Goal: Task Accomplishment & Management: Manage account settings

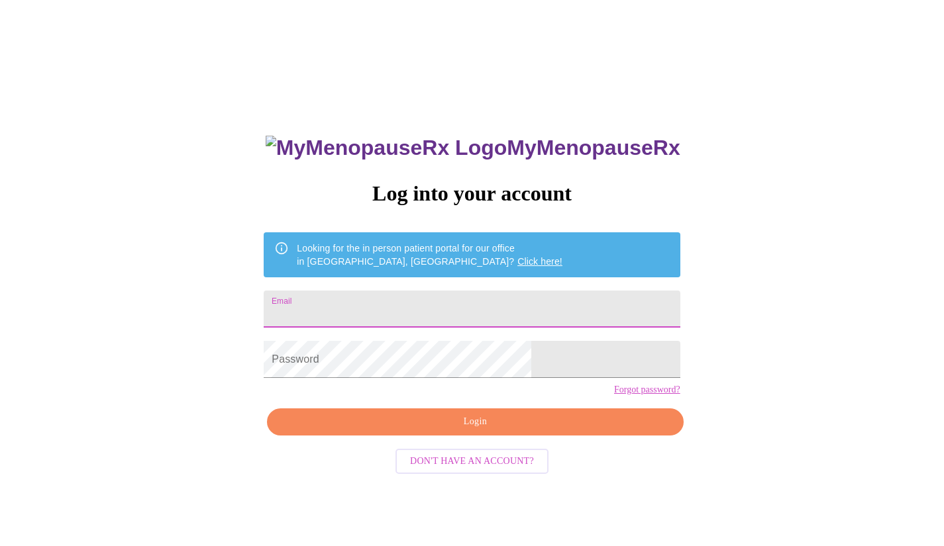
click at [403, 317] on input "Email" at bounding box center [472, 309] width 416 height 37
type input "[EMAIL_ADDRESS][DOMAIN_NAME]"
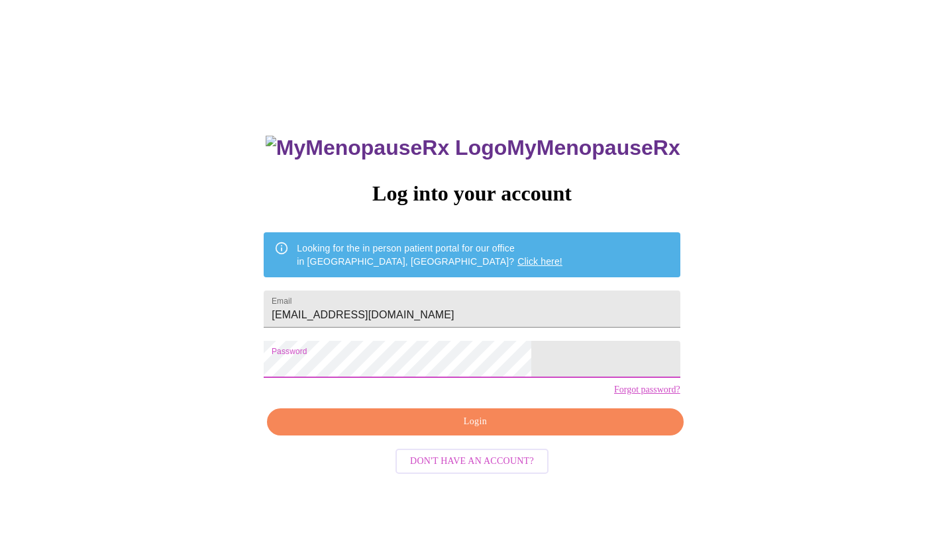
click at [468, 431] on span "Login" at bounding box center [475, 422] width 386 height 17
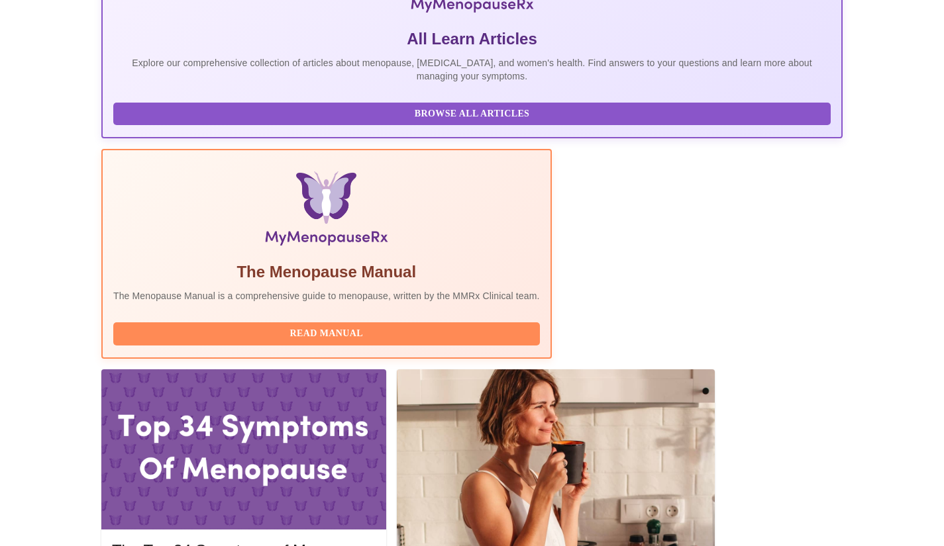
scroll to position [331, 0]
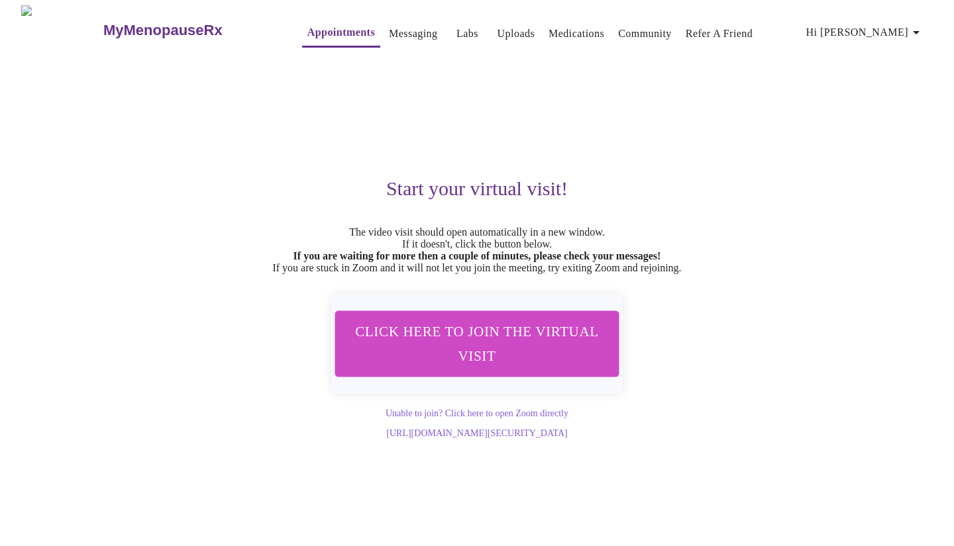
click at [452, 26] on span "Labs" at bounding box center [468, 34] width 32 height 19
click at [497, 27] on link "Uploads" at bounding box center [516, 34] width 38 height 19
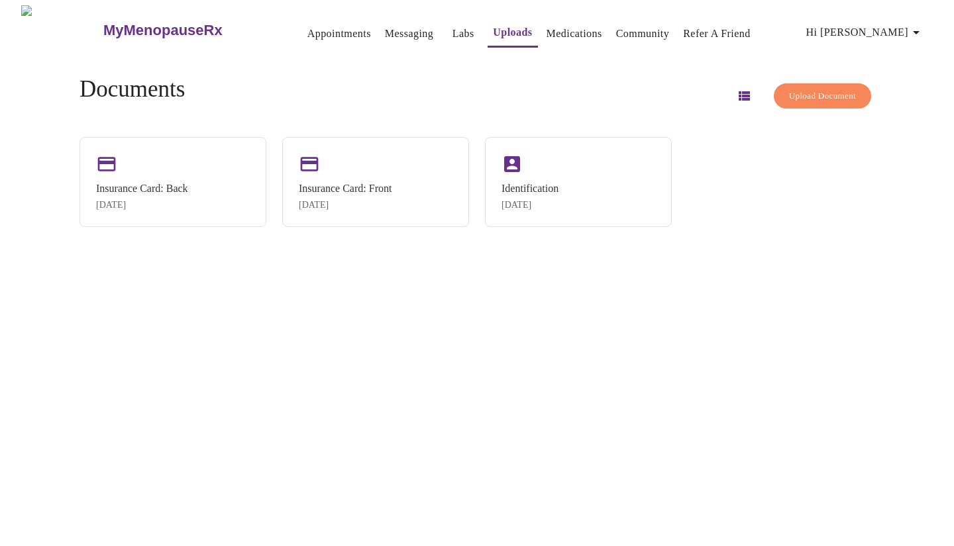
click at [807, 89] on span "Upload Document" at bounding box center [822, 96] width 67 height 15
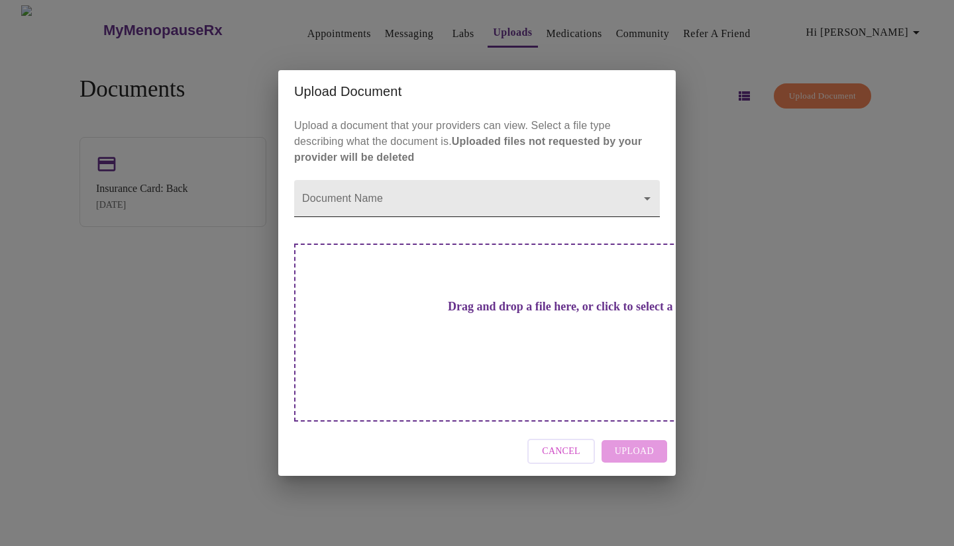
click at [374, 231] on body "MyMenopauseRx Appointments Messaging Labs Uploads Medications Community Refer a…" at bounding box center [476, 278] width 943 height 546
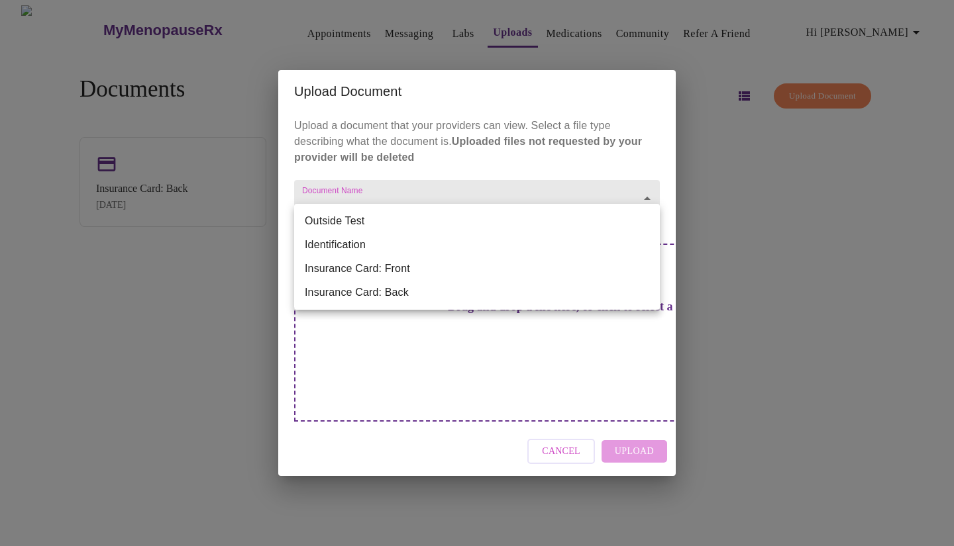
click at [410, 159] on div at bounding box center [477, 273] width 954 height 546
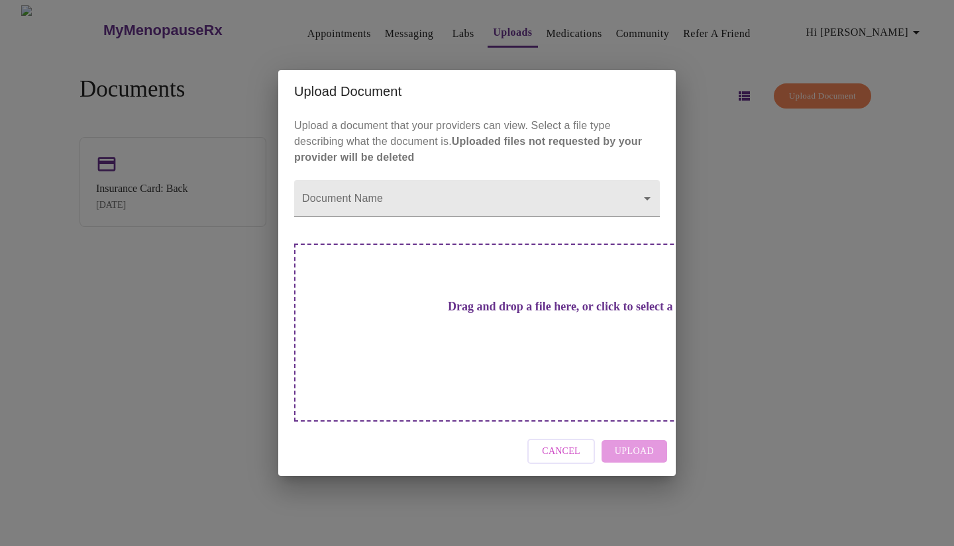
click at [437, 24] on div "Upload Document Upload a document that your providers can view. Select a file t…" at bounding box center [477, 273] width 954 height 546
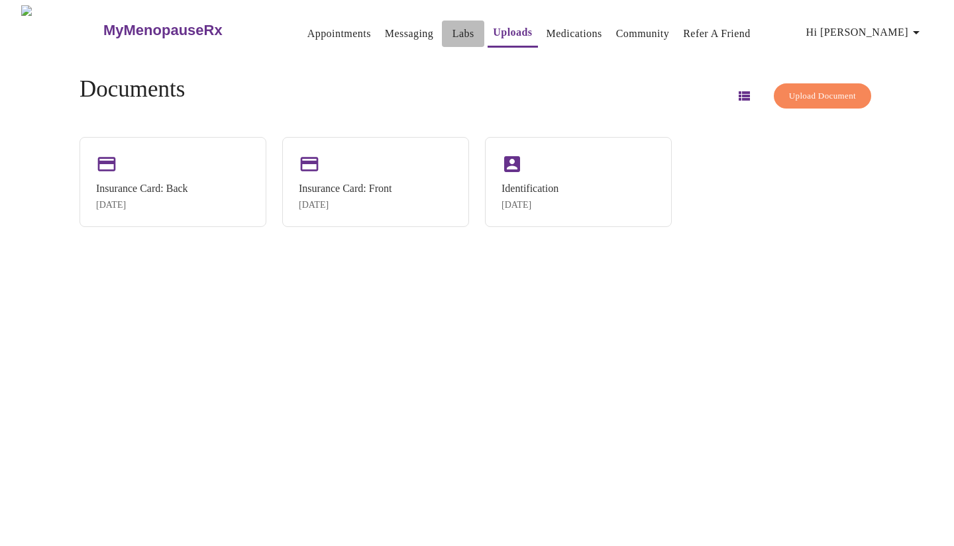
click at [452, 25] on link "Labs" at bounding box center [463, 34] width 22 height 19
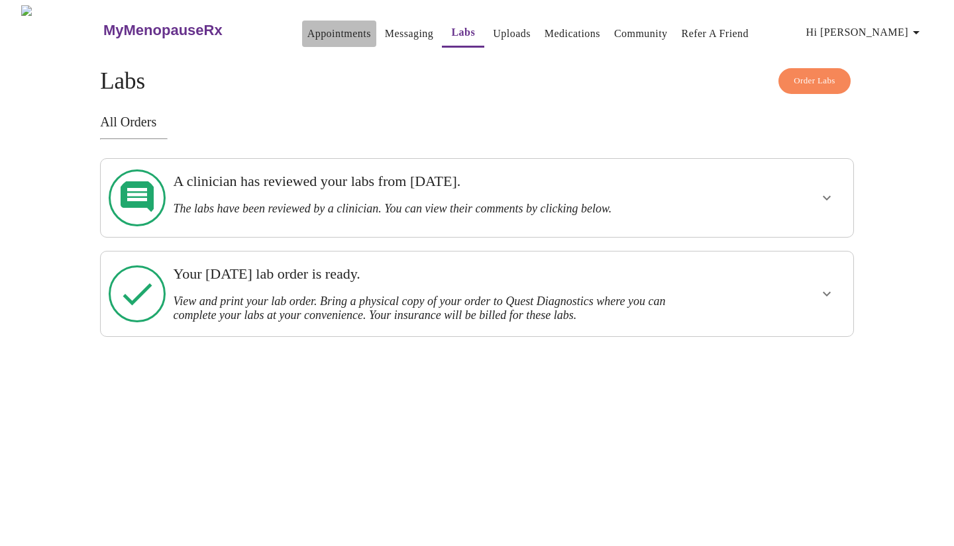
click at [311, 30] on link "Appointments" at bounding box center [339, 34] width 64 height 19
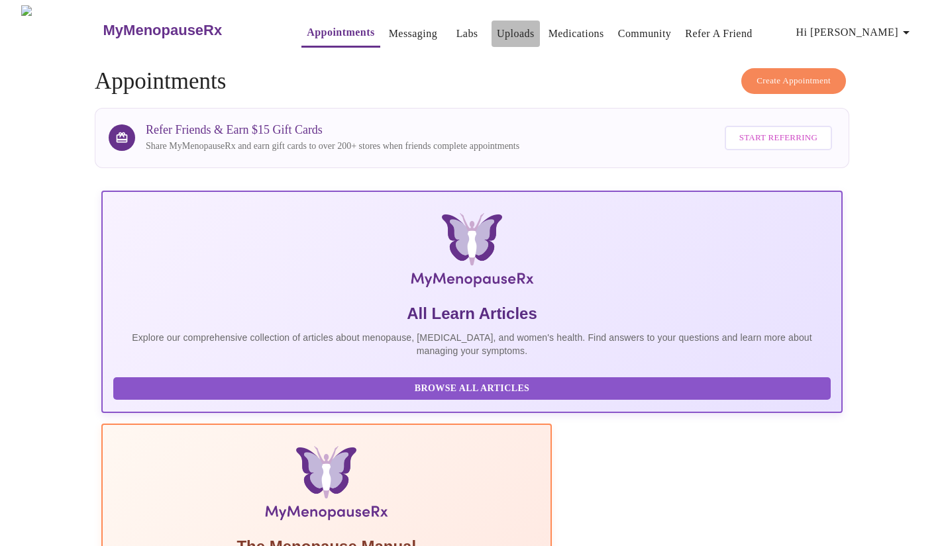
click at [497, 26] on link "Uploads" at bounding box center [516, 34] width 38 height 19
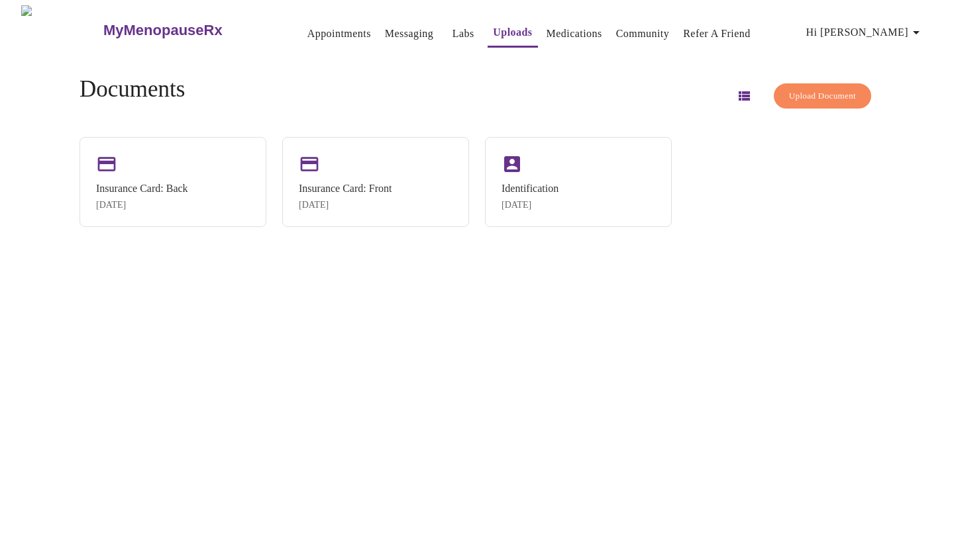
click at [794, 89] on span "Upload Document" at bounding box center [822, 96] width 67 height 15
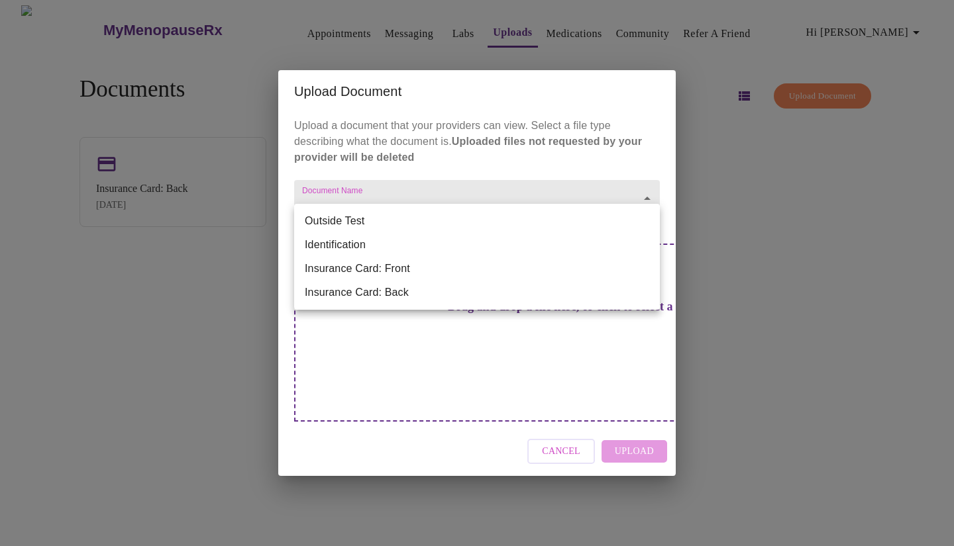
click at [450, 223] on body "MyMenopauseRx Appointments Messaging Labs Uploads Medications Community Refer a…" at bounding box center [476, 278] width 943 height 546
click at [363, 223] on li "Outside Test" at bounding box center [477, 221] width 366 height 24
type input "Outside Test"
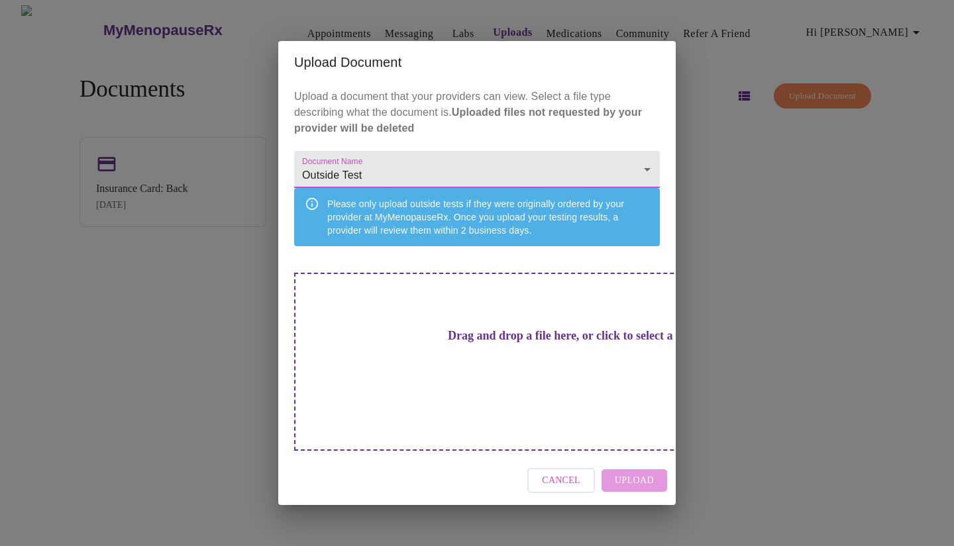
click at [444, 343] on h3 "Drag and drop a file here, or click to select a file" at bounding box center [570, 336] width 366 height 14
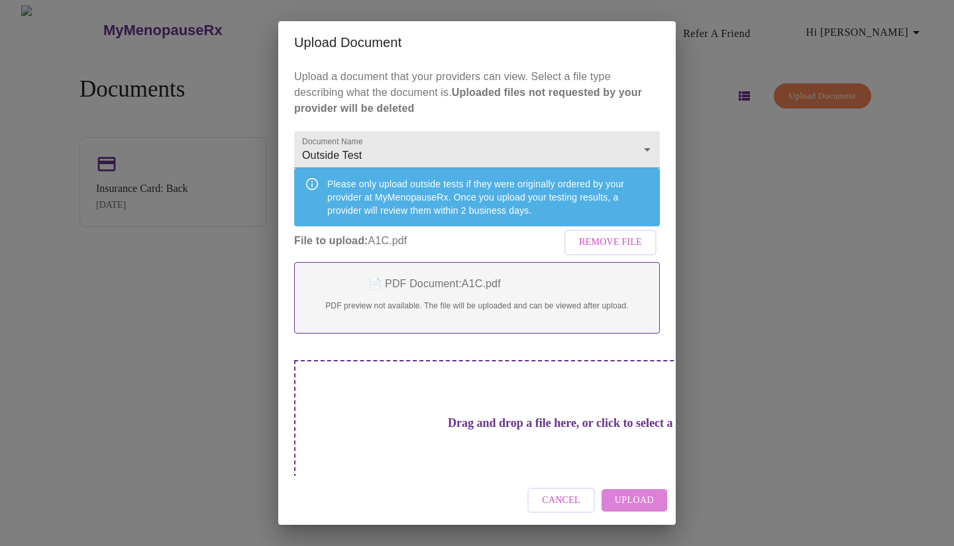
click at [644, 499] on span "Upload" at bounding box center [634, 501] width 39 height 17
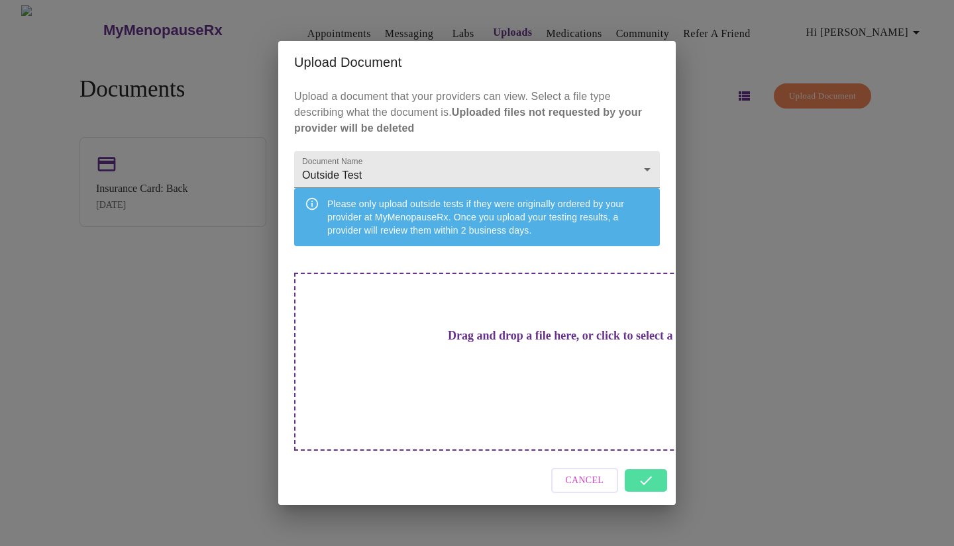
click at [650, 464] on div "Cancel" at bounding box center [476, 481] width 397 height 50
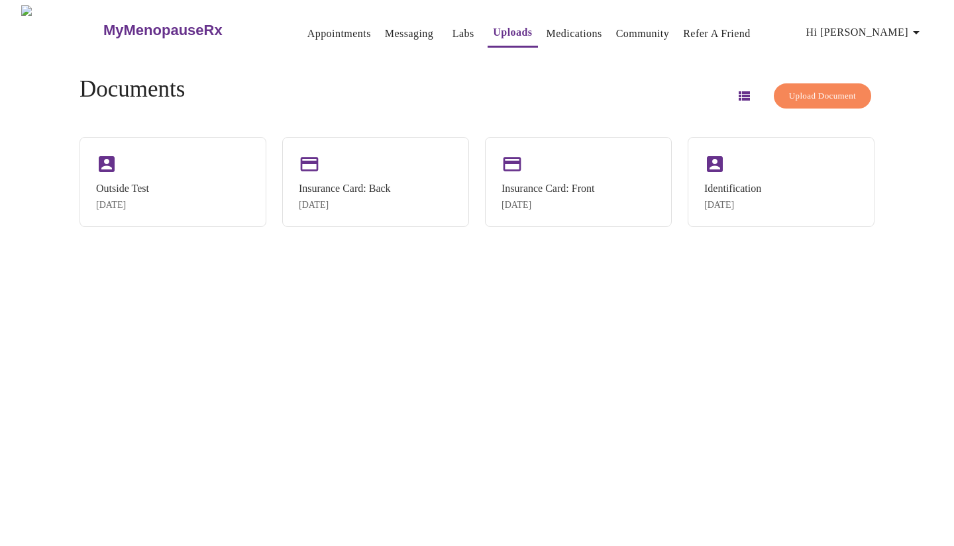
click at [798, 92] on span "Upload Document" at bounding box center [822, 96] width 67 height 15
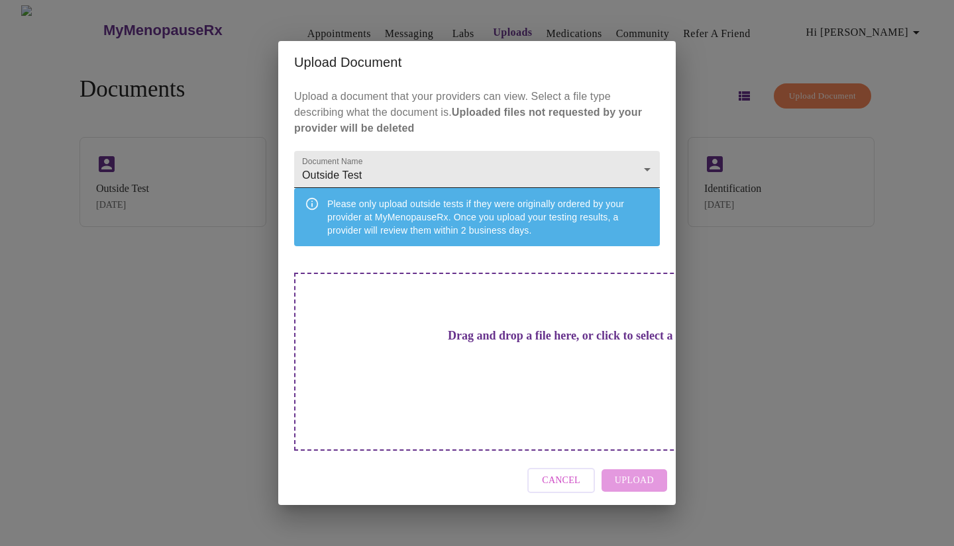
click at [359, 185] on body "MyMenopauseRx Appointments Messaging Labs Uploads Medications Community Refer a…" at bounding box center [476, 278] width 943 height 546
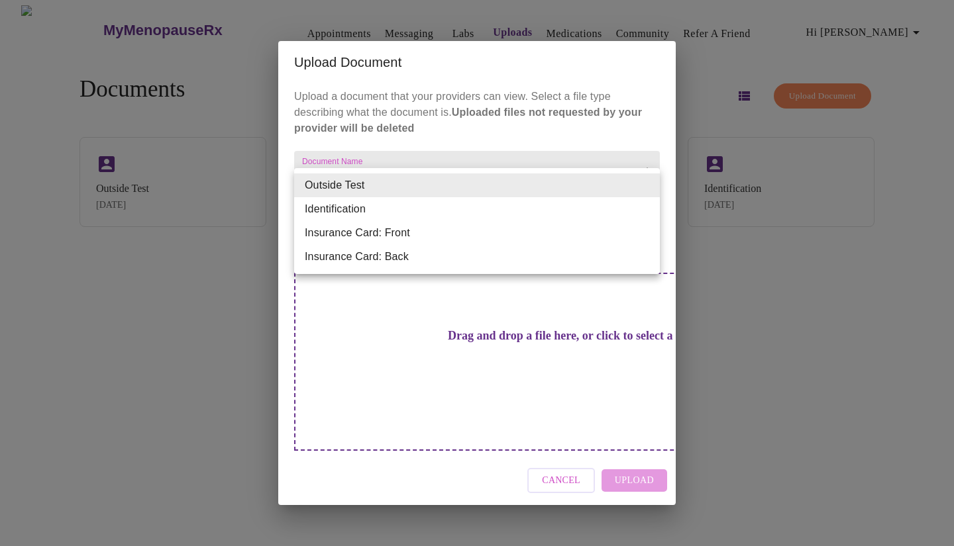
click at [207, 251] on div at bounding box center [477, 273] width 954 height 546
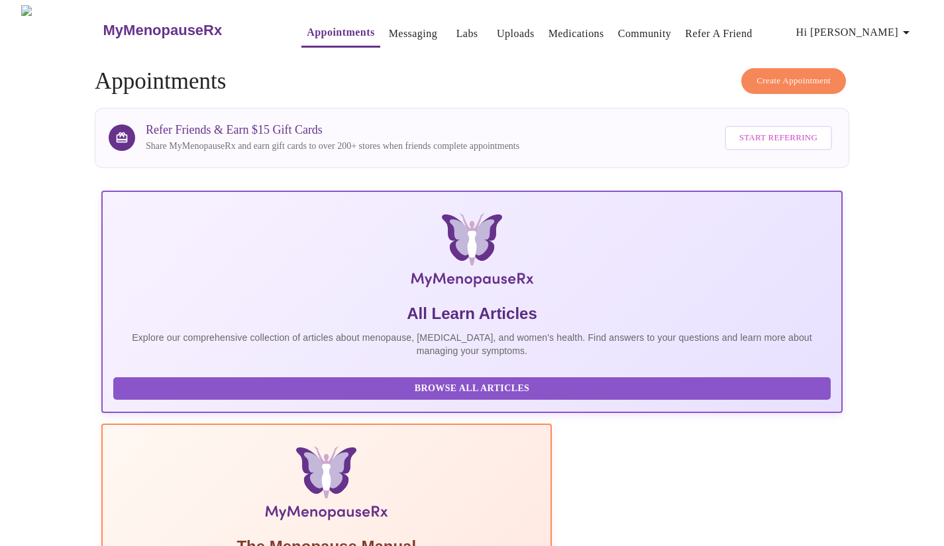
click at [389, 26] on link "Messaging" at bounding box center [413, 34] width 48 height 19
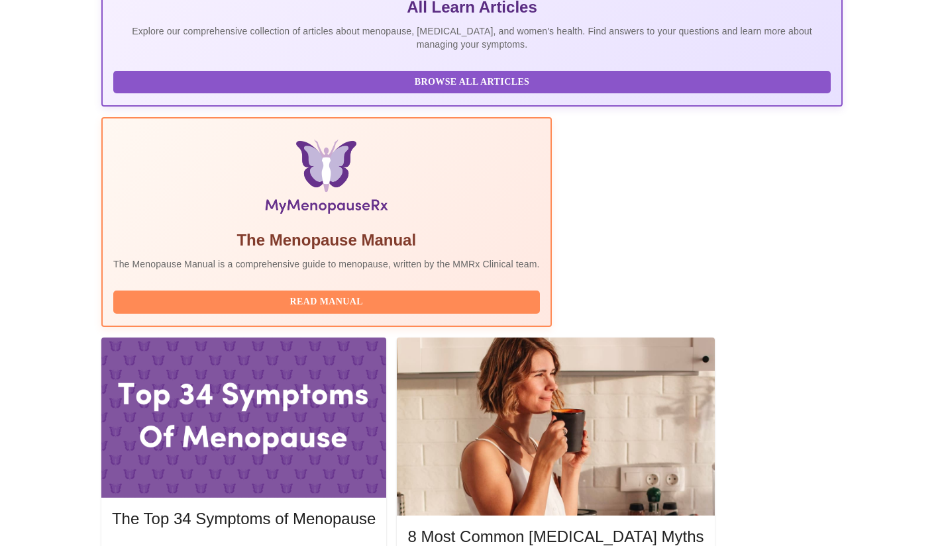
scroll to position [331, 0]
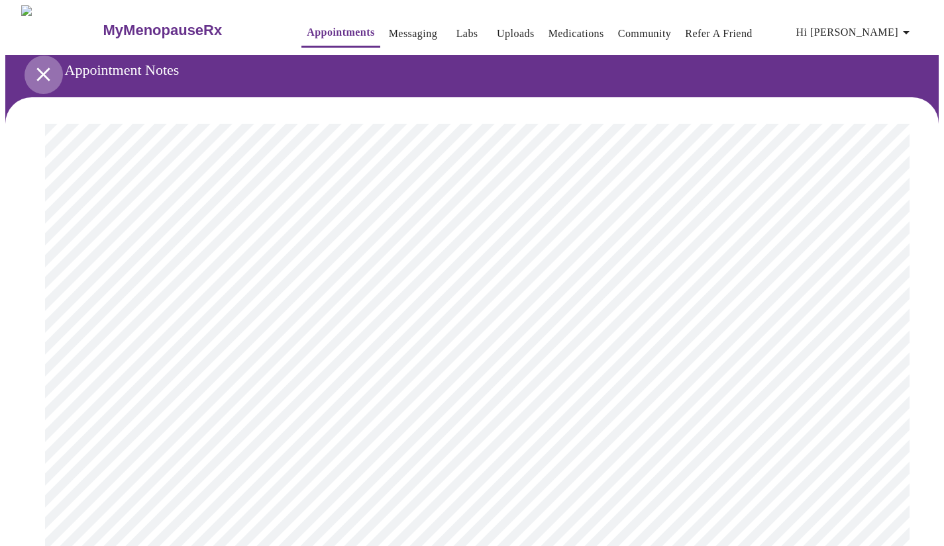
click at [37, 72] on icon "open drawer" at bounding box center [43, 74] width 23 height 23
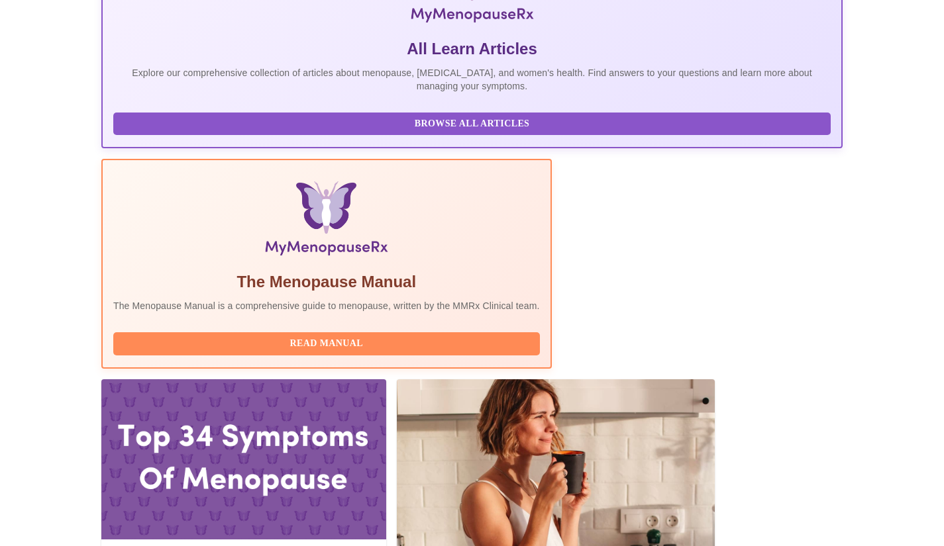
scroll to position [596, 0]
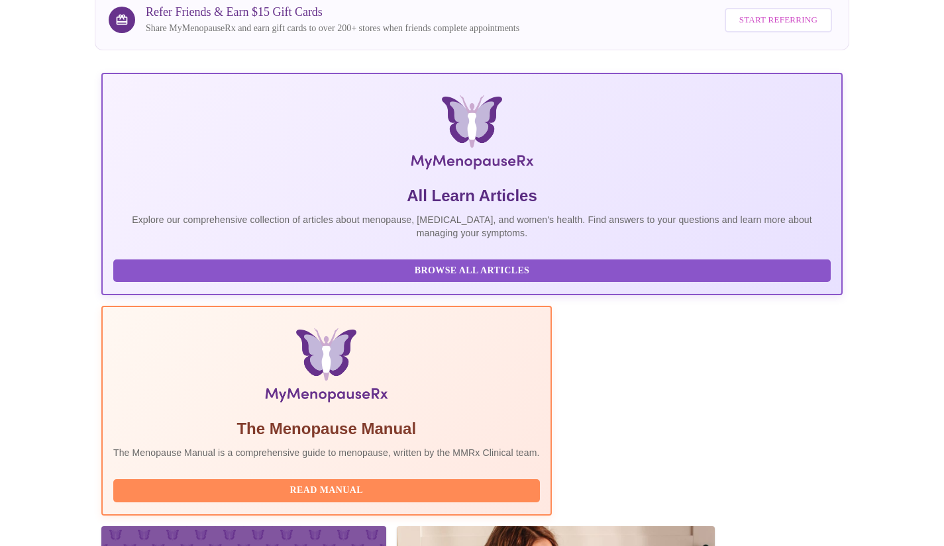
scroll to position [0, 0]
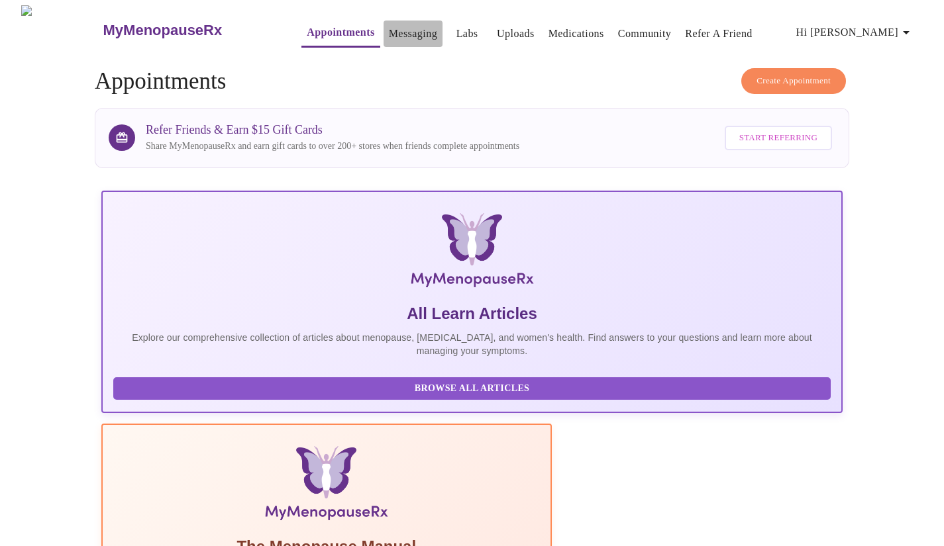
click at [389, 35] on link "Messaging" at bounding box center [413, 34] width 48 height 19
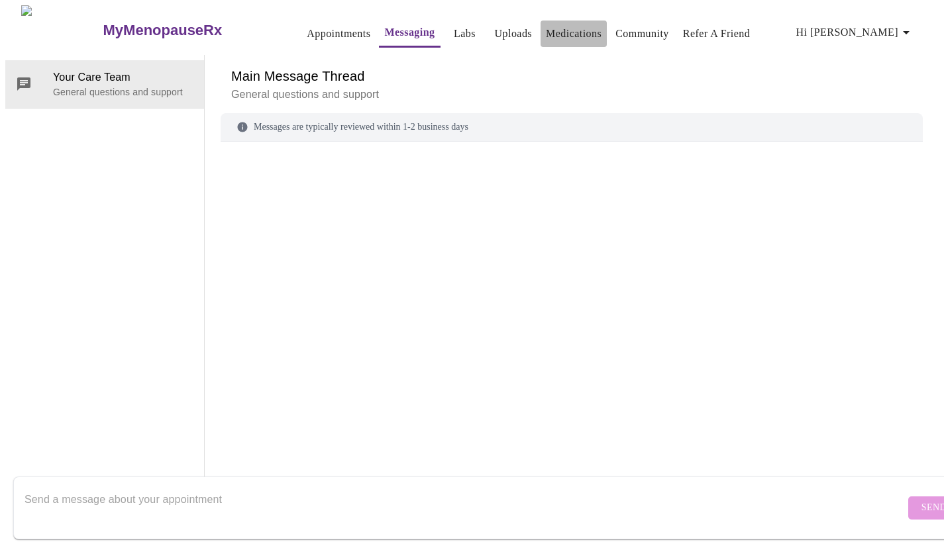
click at [546, 25] on link "Medications" at bounding box center [574, 34] width 56 height 19
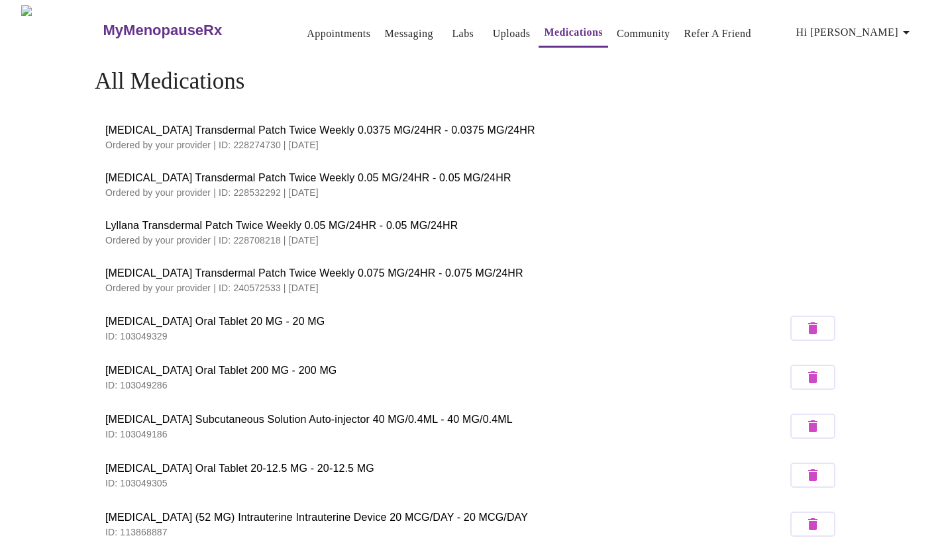
drag, startPoint x: 121, startPoint y: 274, endPoint x: 366, endPoint y: 293, distance: 246.4
click at [366, 293] on li "[MEDICAL_DATA] Transdermal Patch Twice Weekly 0.075 MG/24HR - 0.075 MG/24HR Ord…" at bounding box center [472, 280] width 754 height 48
click at [329, 292] on li "[MEDICAL_DATA] Transdermal Patch Twice Weekly 0.075 MG/24HR - 0.075 MG/24HR Ord…" at bounding box center [472, 280] width 754 height 48
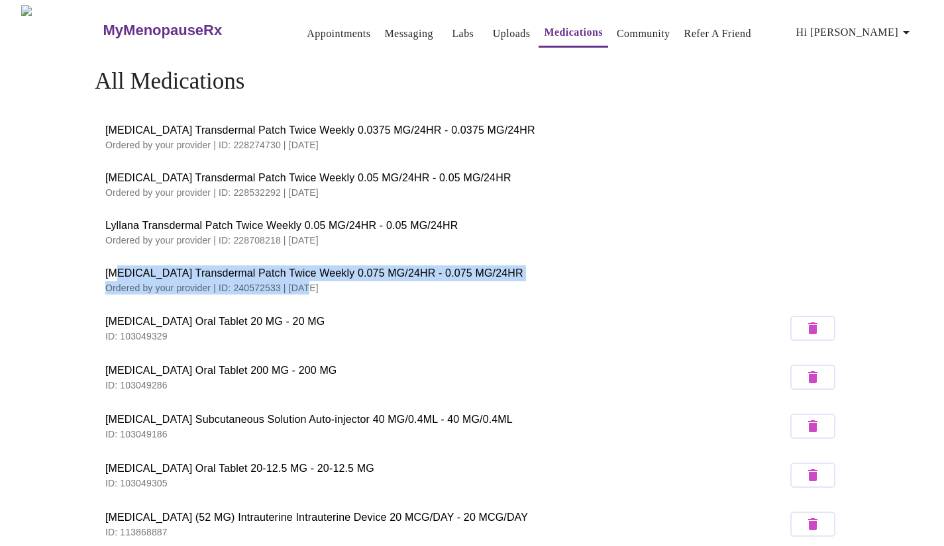
drag, startPoint x: 115, startPoint y: 272, endPoint x: 304, endPoint y: 279, distance: 188.9
click at [304, 279] on div "[MEDICAL_DATA] Transdermal Patch Twice Weekly 0.075 MG/24HR - 0.075 MG/24HR Ord…" at bounding box center [471, 280] width 733 height 29
click at [220, 272] on span "[MEDICAL_DATA] Transdermal Patch Twice Weekly 0.075 MG/24HR - 0.075 MG/24HR" at bounding box center [471, 274] width 733 height 16
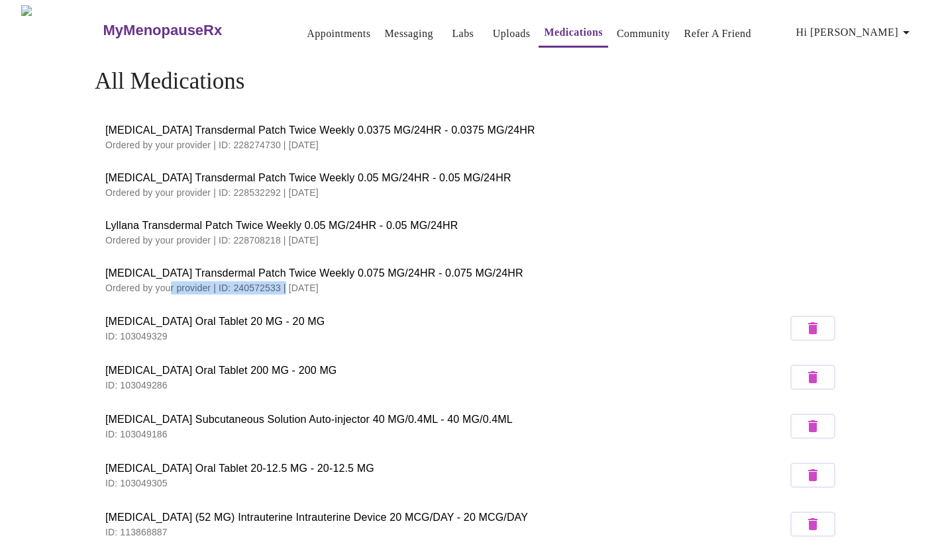
drag, startPoint x: 170, startPoint y: 287, endPoint x: 282, endPoint y: 283, distance: 112.0
click at [282, 283] on p "Ordered by your provider | ID: 240572533 | [DATE]" at bounding box center [471, 288] width 733 height 13
click at [325, 283] on p "Ordered by your provider | ID: 240572533 | [DATE]" at bounding box center [471, 288] width 733 height 13
drag, startPoint x: 368, startPoint y: 284, endPoint x: 77, endPoint y: 263, distance: 291.5
click at [77, 263] on div "All Medications [MEDICAL_DATA] Transdermal Patch Twice Weekly 0.0375 MG/24HR - …" at bounding box center [472, 460] width 848 height 784
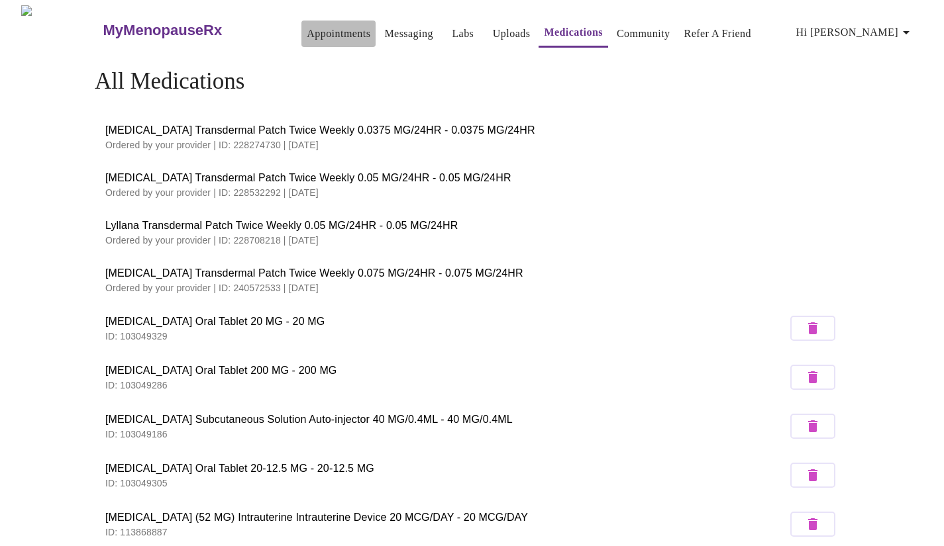
click at [307, 25] on link "Appointments" at bounding box center [339, 34] width 64 height 19
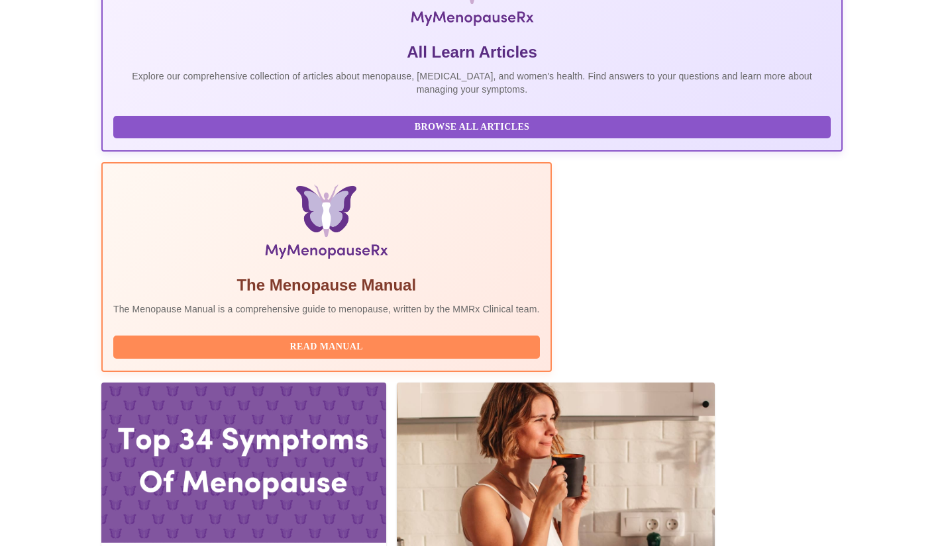
scroll to position [265, 0]
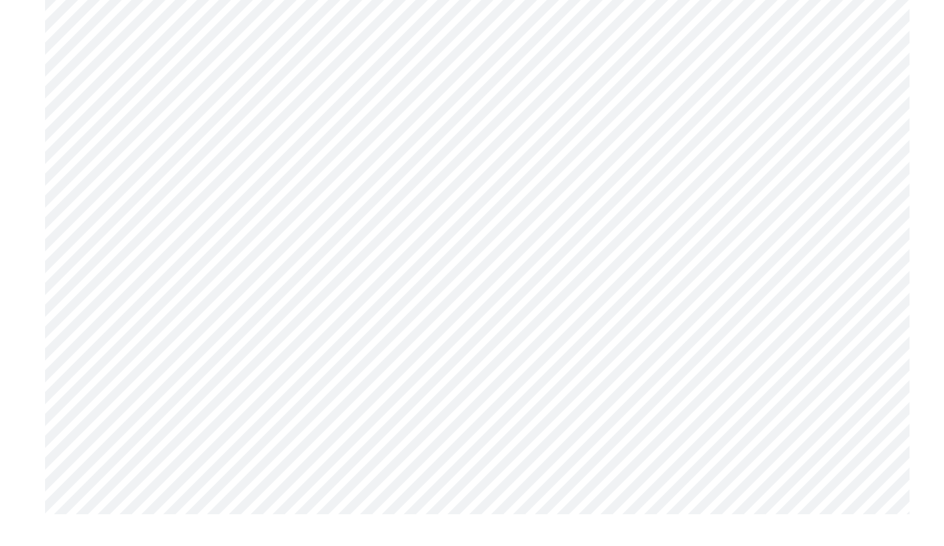
scroll to position [3854, 0]
